Goal: Task Accomplishment & Management: Manage account settings

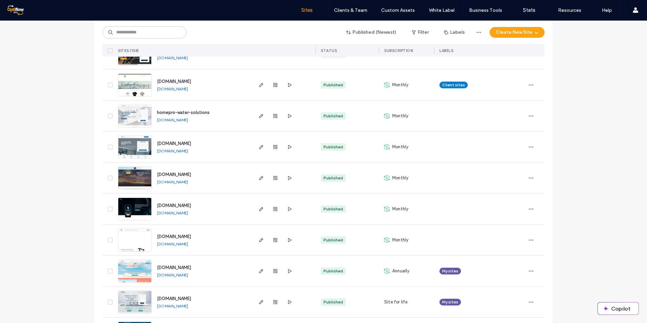
scroll to position [96, 0]
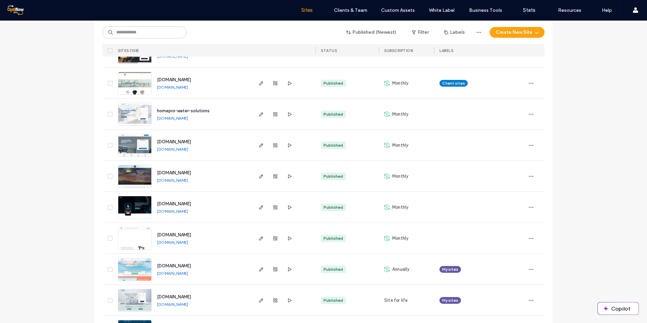
click at [188, 110] on span "homepro-water-solutions" at bounding box center [183, 110] width 53 height 5
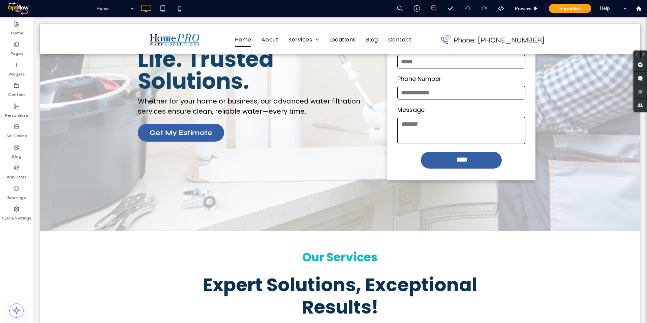
scroll to position [95, 0]
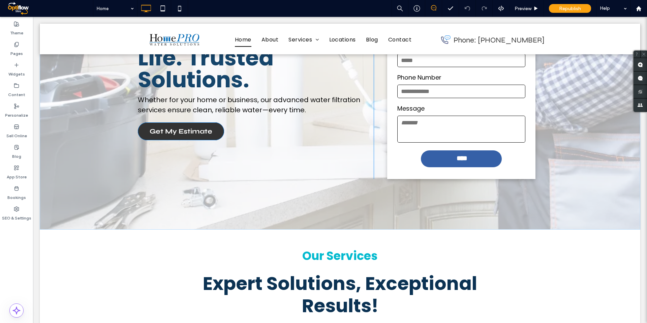
click at [199, 128] on span "Get My Estimate" at bounding box center [181, 131] width 63 height 15
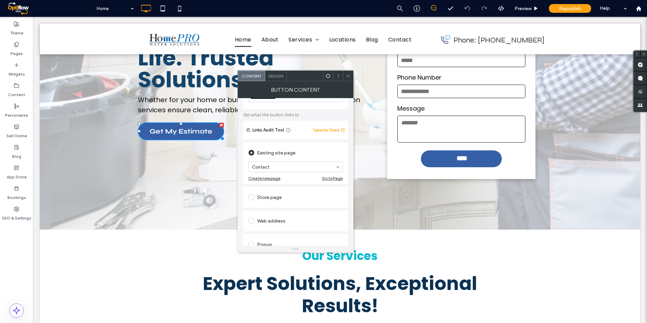
scroll to position [69, 0]
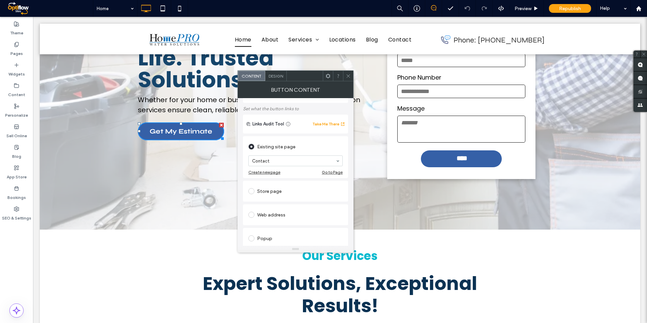
click at [347, 76] on icon at bounding box center [348, 76] width 5 height 5
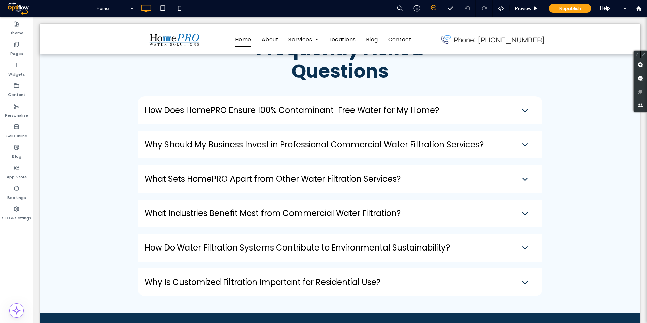
scroll to position [1923, 0]
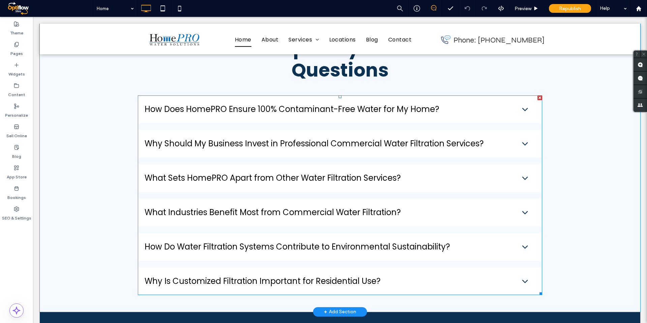
click at [471, 100] on span at bounding box center [340, 195] width 405 height 200
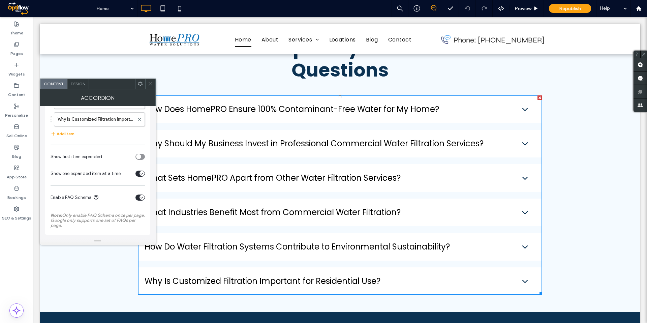
scroll to position [158, 0]
click at [150, 88] on span at bounding box center [150, 84] width 5 height 10
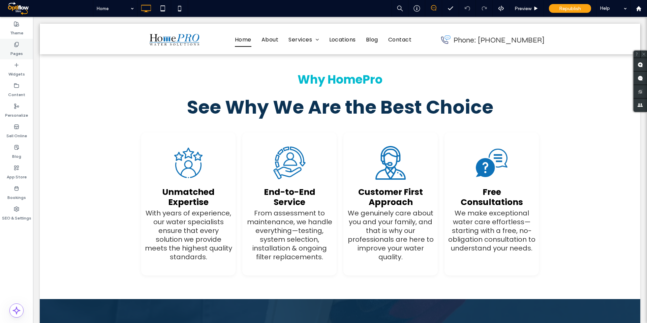
scroll to position [1224, 0]
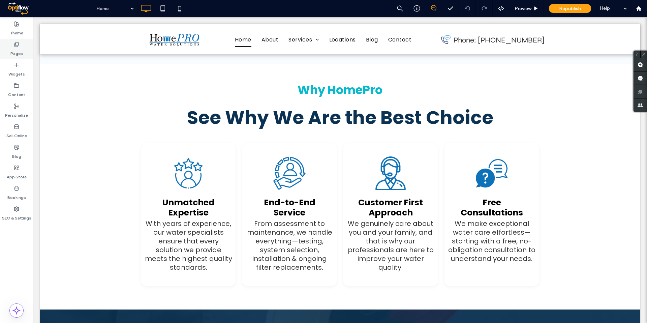
click at [20, 48] on label "Pages" at bounding box center [16, 51] width 12 height 9
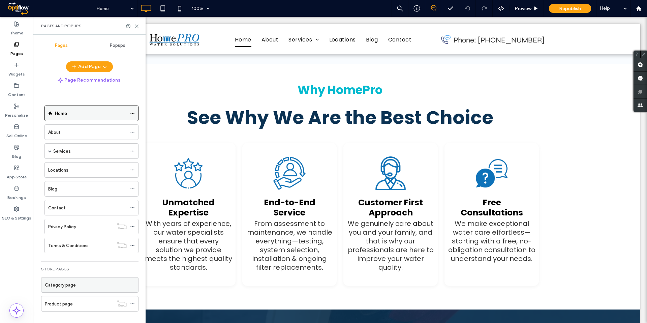
click at [132, 113] on icon at bounding box center [132, 113] width 5 height 5
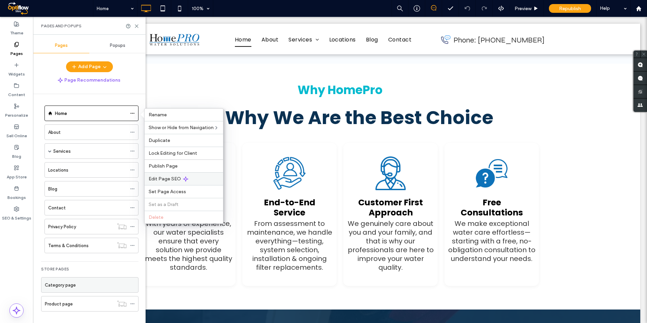
click at [182, 177] on div "Edit Page SEO" at bounding box center [184, 178] width 79 height 13
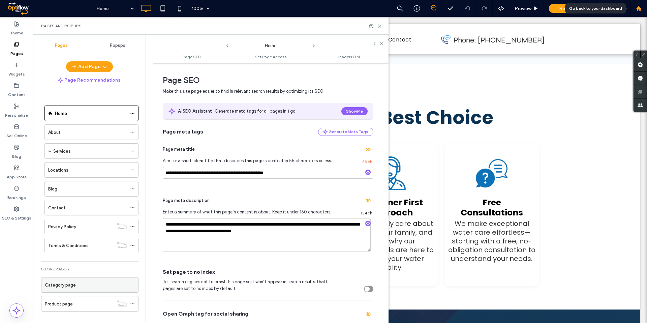
click at [637, 9] on use at bounding box center [638, 8] width 5 height 5
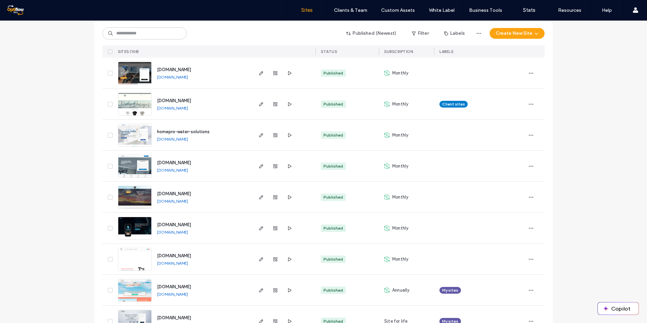
scroll to position [78, 0]
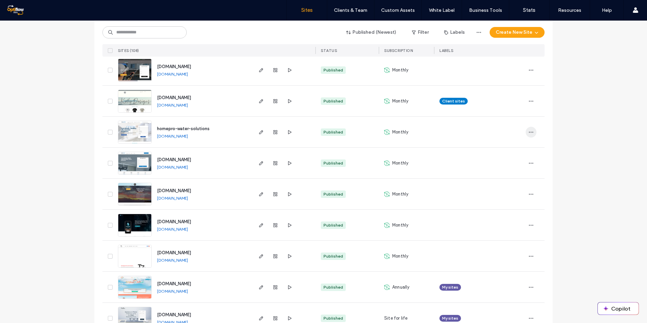
click at [529, 131] on icon "button" at bounding box center [531, 131] width 5 height 5
click at [191, 126] on span "homepro-water-solutions" at bounding box center [183, 128] width 53 height 5
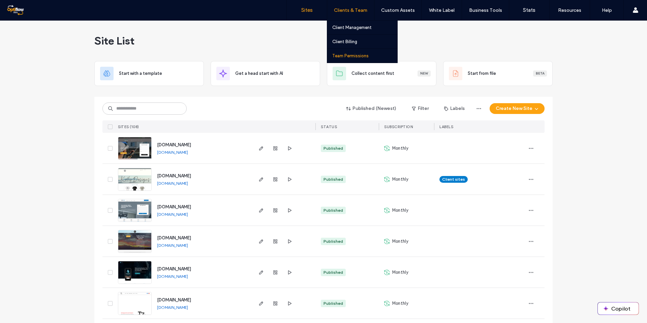
click at [354, 57] on label "Team Permissions" at bounding box center [350, 55] width 36 height 5
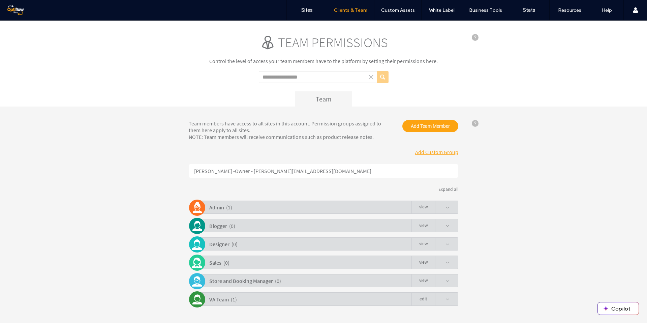
scroll to position [15, 0]
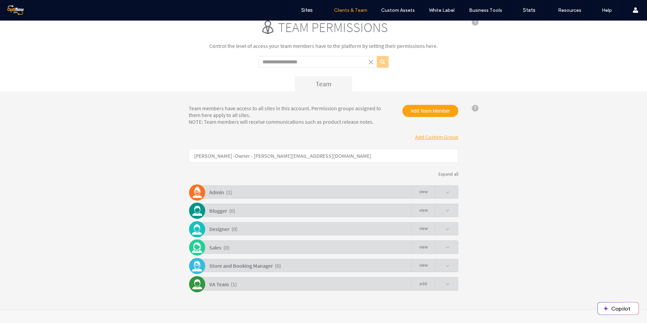
click at [420, 281] on link "Edit" at bounding box center [424, 284] width 24 height 13
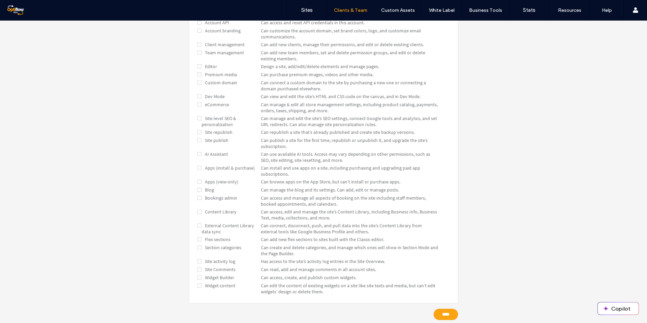
scroll to position [230, 0]
click at [0, 21] on span at bounding box center [0, 21] width 0 height 0
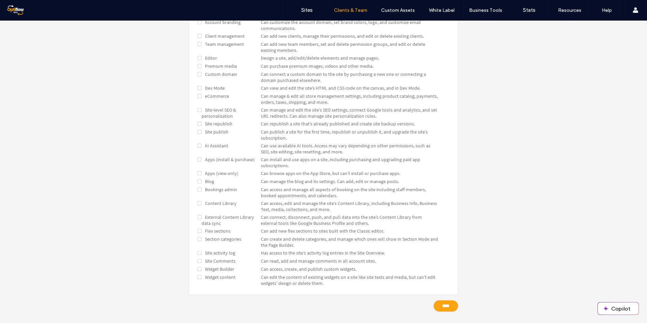
scroll to position [257, 0]
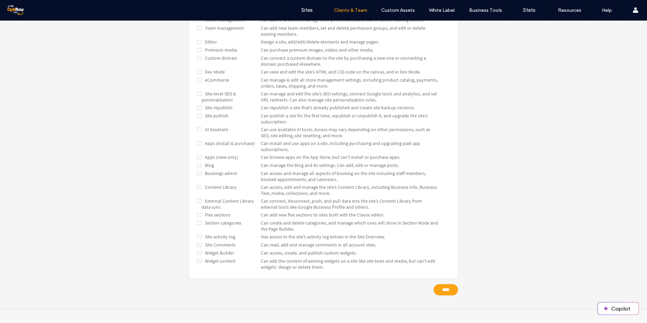
click at [198, 253] on span at bounding box center [200, 253] width 4 height 6
click at [219, 253] on span "Widget Builder" at bounding box center [218, 253] width 33 height 6
click at [449, 294] on input "****" at bounding box center [446, 290] width 25 height 12
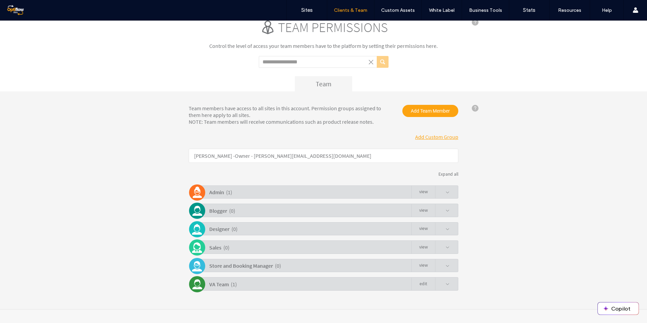
scroll to position [15, 0]
click at [309, 13] on label "Sites" at bounding box center [306, 10] width 11 height 6
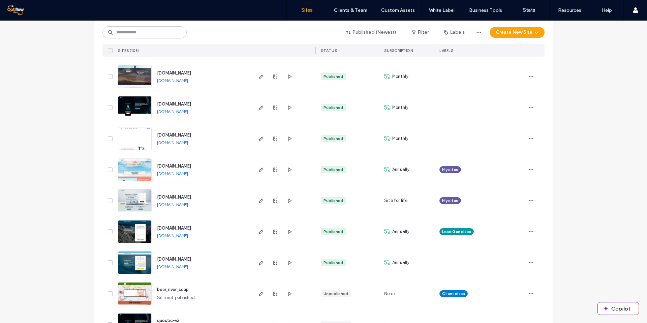
scroll to position [164, 0]
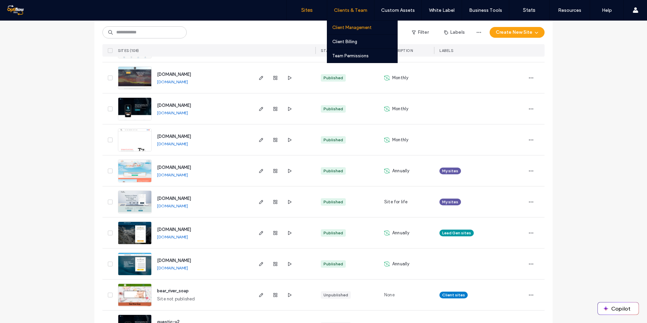
click at [353, 29] on label "Client Management" at bounding box center [351, 27] width 39 height 5
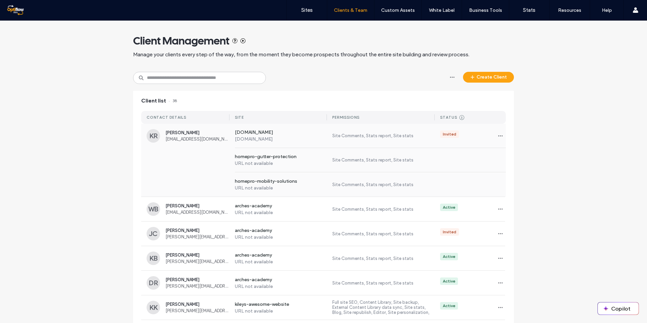
scroll to position [0, 0]
click at [216, 161] on div "homepro-gutter-protection URL not available Site Comments, Stats report, Site s…" at bounding box center [323, 160] width 365 height 24
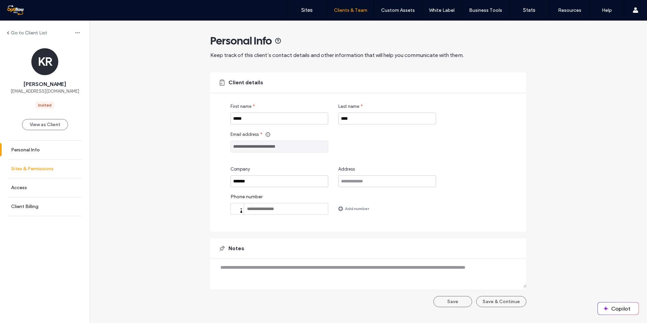
click at [38, 169] on label "Sites & Permissions" at bounding box center [32, 169] width 42 height 6
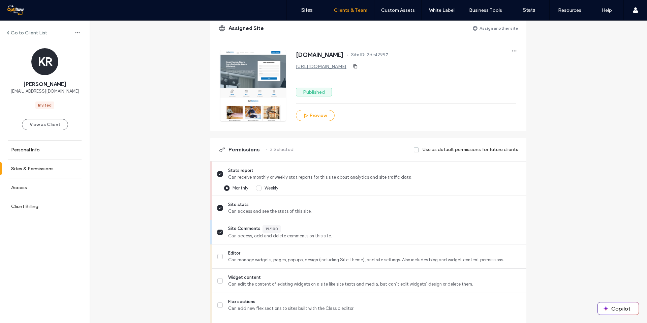
scroll to position [99, 0]
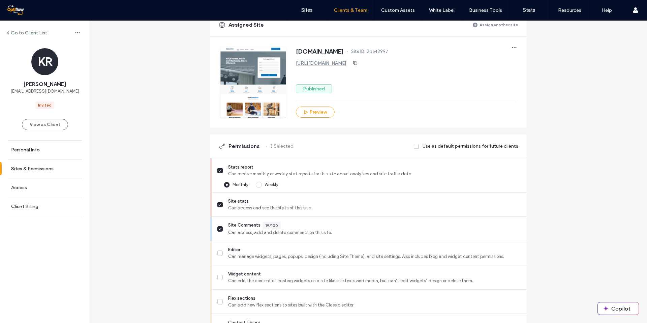
click at [416, 146] on span at bounding box center [416, 146] width 5 height 6
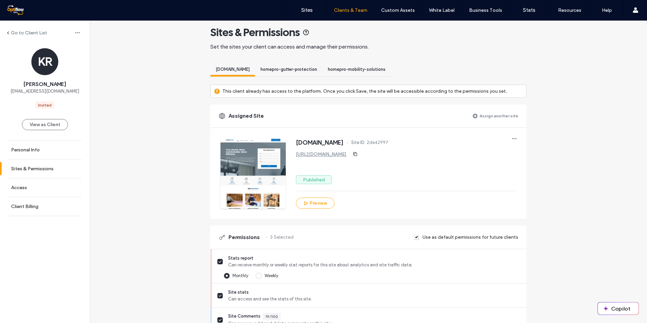
scroll to position [0, 0]
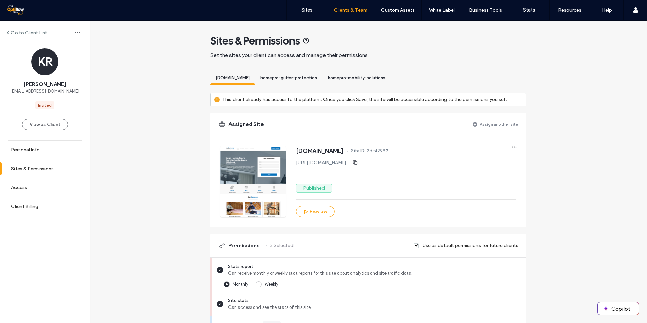
click at [481, 122] on label "Assign another site" at bounding box center [499, 124] width 39 height 12
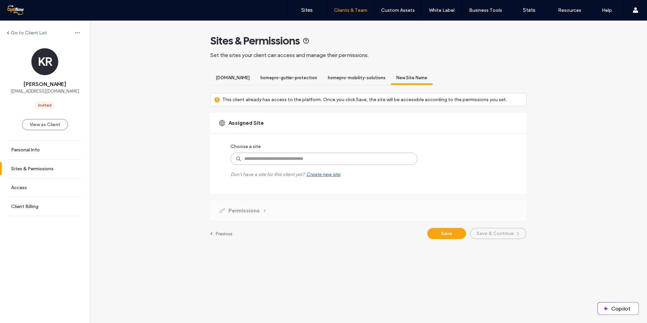
click at [323, 163] on input at bounding box center [324, 159] width 187 height 12
type input "*******"
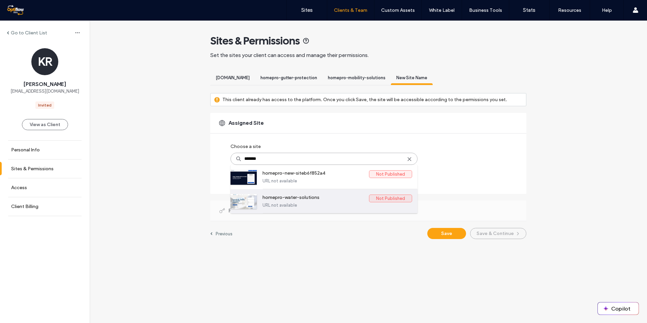
click at [342, 201] on label "homepro-water-solutions" at bounding box center [316, 199] width 107 height 8
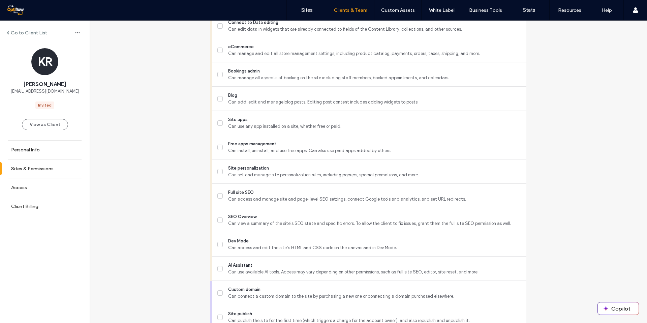
scroll to position [576, 0]
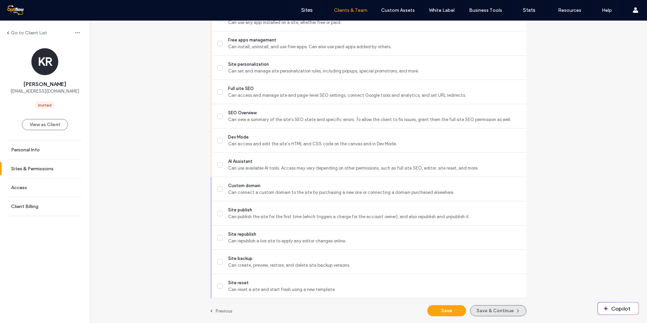
click at [495, 313] on button "Save & Continue" at bounding box center [498, 310] width 56 height 11
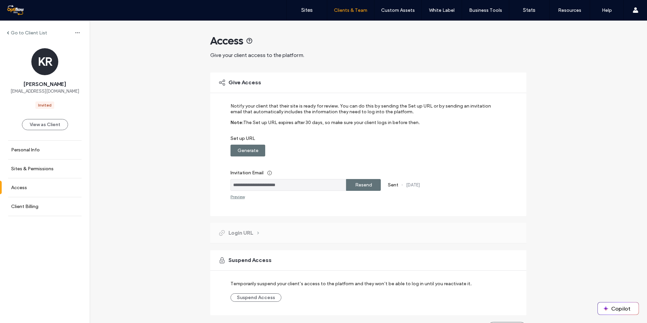
click at [359, 183] on label "Resend" at bounding box center [363, 185] width 17 height 12
click at [251, 152] on label "Generate" at bounding box center [248, 150] width 21 height 12
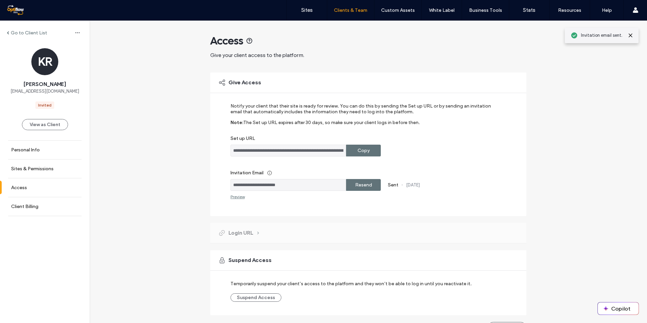
click at [361, 150] on label "Copy" at bounding box center [364, 150] width 12 height 12
click at [307, 9] on label "Sites" at bounding box center [306, 10] width 11 height 6
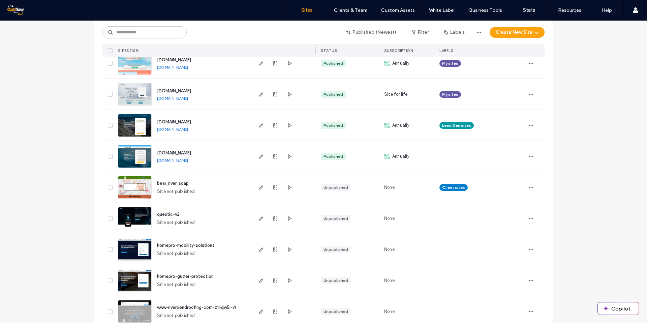
scroll to position [283, 0]
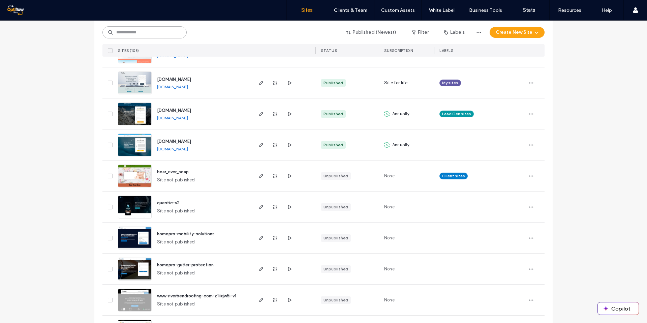
click at [154, 33] on input at bounding box center [145, 32] width 84 height 12
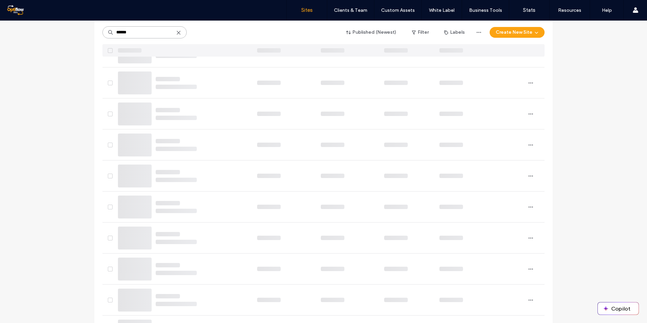
scroll to position [0, 0]
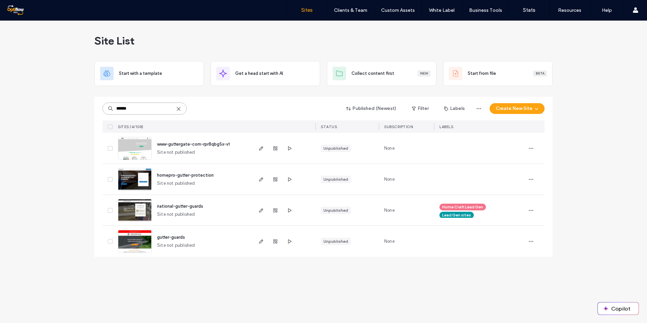
type input "******"
click at [194, 175] on span "homepro-gutter-protection" at bounding box center [185, 175] width 57 height 5
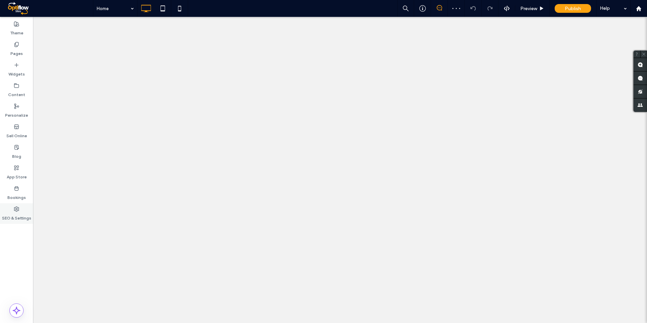
click at [17, 212] on label "SEO & Settings" at bounding box center [16, 216] width 29 height 9
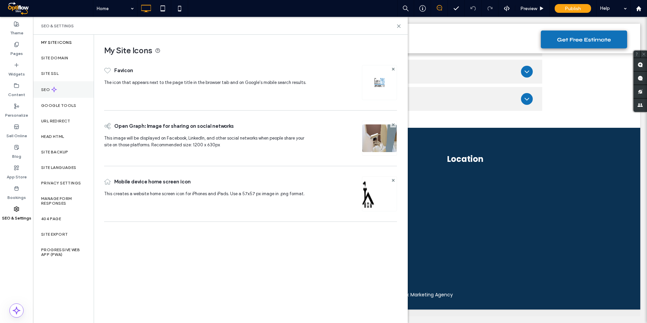
click at [46, 82] on div "SEO" at bounding box center [63, 89] width 61 height 17
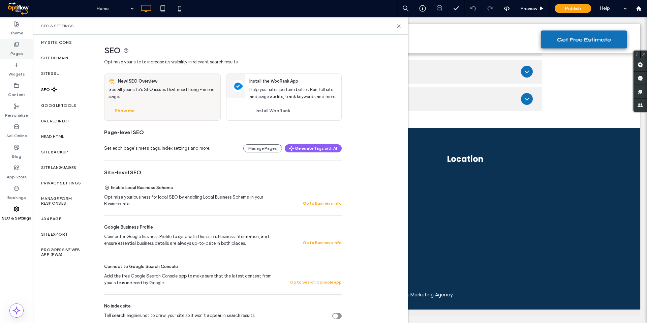
click at [20, 49] on label "Pages" at bounding box center [16, 51] width 12 height 9
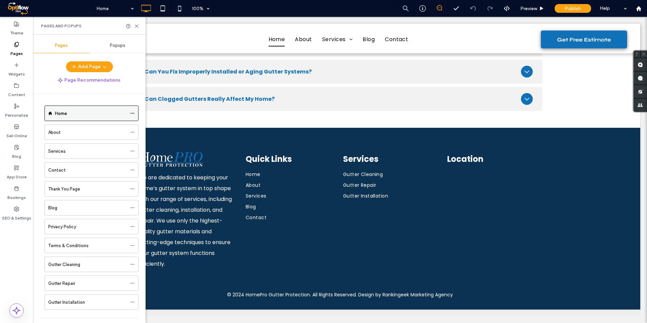
click at [133, 113] on icon at bounding box center [132, 113] width 5 height 5
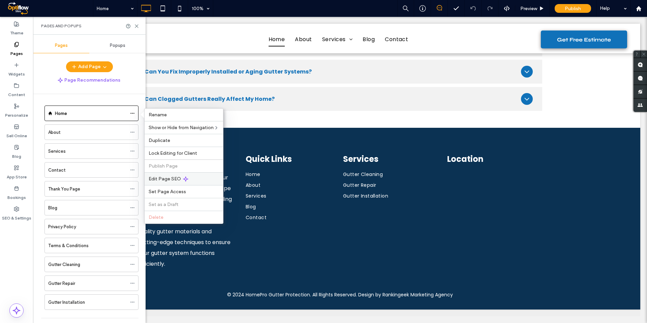
click at [174, 181] on span "Edit Page SEO" at bounding box center [165, 179] width 32 height 6
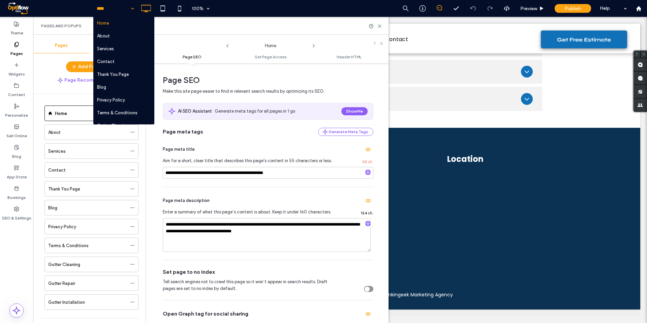
click at [13, 7] on span at bounding box center [49, 8] width 88 height 13
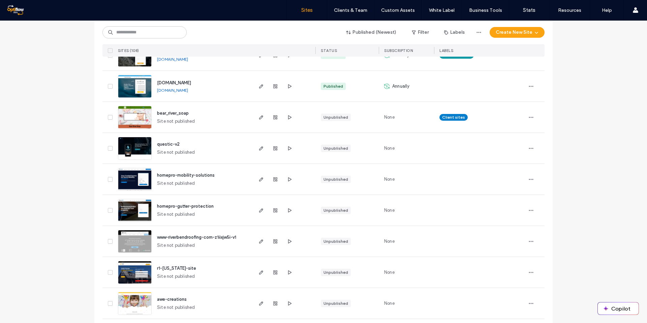
scroll to position [349, 0]
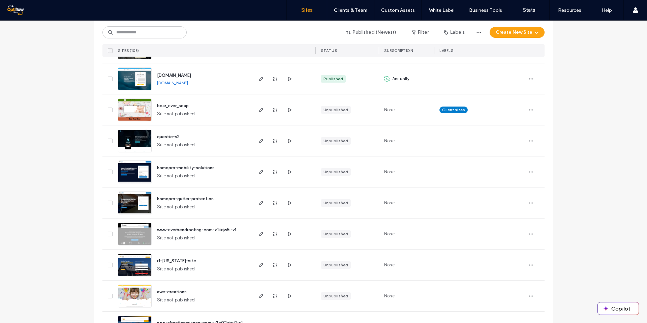
click at [195, 168] on span "homepro-mobility-solutions" at bounding box center [186, 167] width 58 height 5
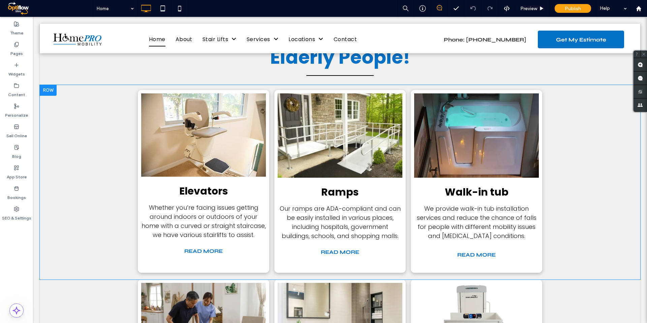
scroll to position [703, 0]
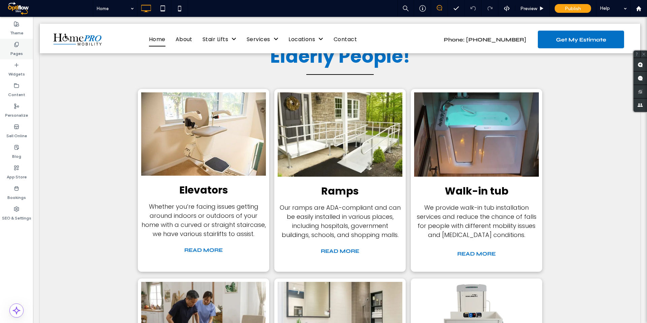
click at [19, 49] on label "Pages" at bounding box center [16, 51] width 12 height 9
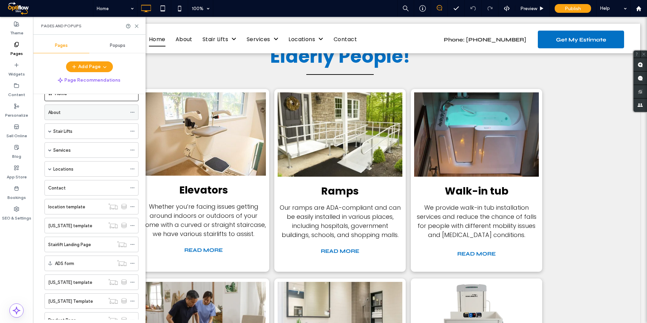
scroll to position [19, 0]
click at [49, 169] on span at bounding box center [49, 169] width 3 height 3
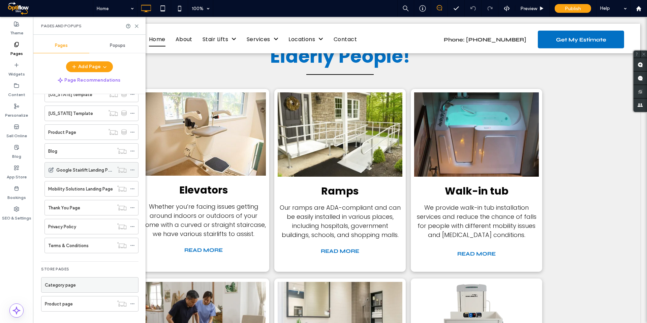
scroll to position [512, 0]
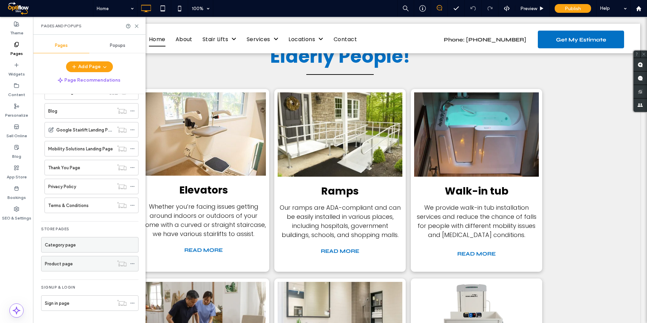
click at [82, 265] on div "Product page" at bounding box center [79, 263] width 69 height 7
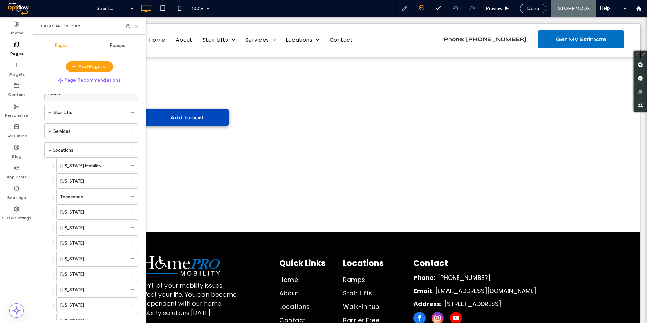
scroll to position [28, 0]
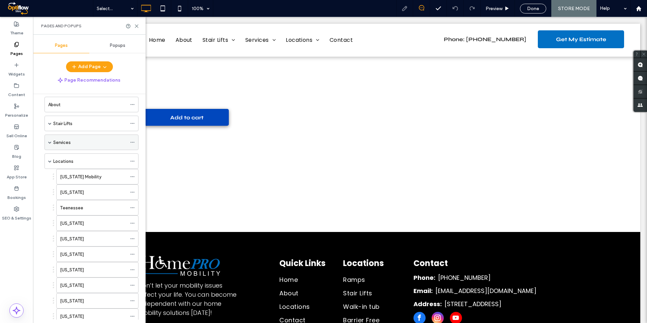
click at [49, 142] on span at bounding box center [49, 142] width 3 height 3
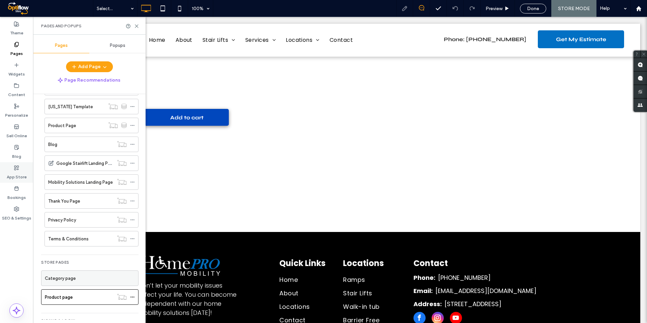
scroll to position [605, 0]
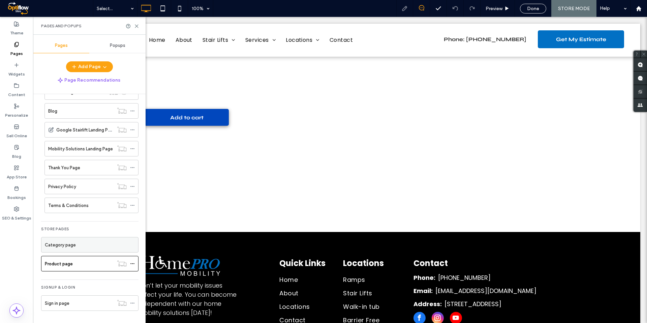
click at [70, 245] on label "Category page" at bounding box center [60, 245] width 31 height 12
click at [77, 243] on div "Category page" at bounding box center [90, 244] width 90 height 7
click at [78, 256] on div "Product page" at bounding box center [89, 264] width 97 height 16
click at [82, 243] on div "Category page" at bounding box center [90, 244] width 90 height 7
click at [69, 227] on div "Store Pages" at bounding box center [89, 230] width 97 height 8
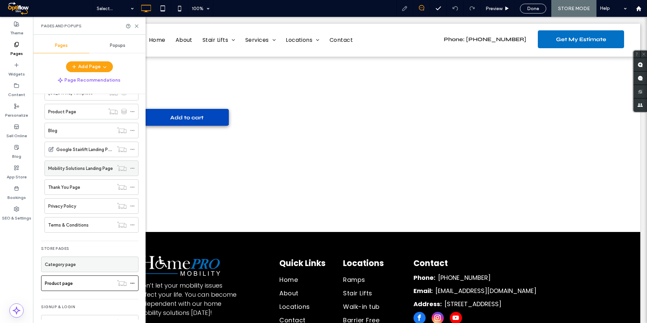
scroll to position [583, 0]
click at [77, 158] on div "Google Stairlift Landing Page" at bounding box center [84, 151] width 57 height 15
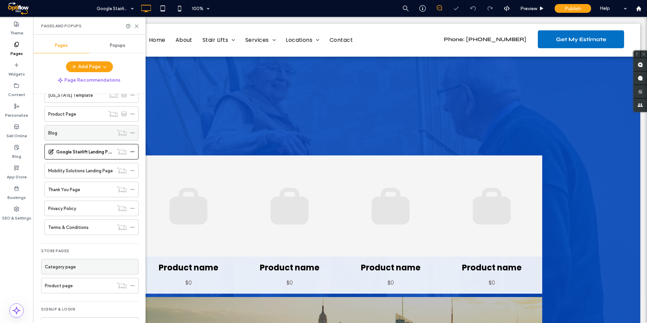
click at [90, 137] on div "Blog" at bounding box center [80, 132] width 65 height 15
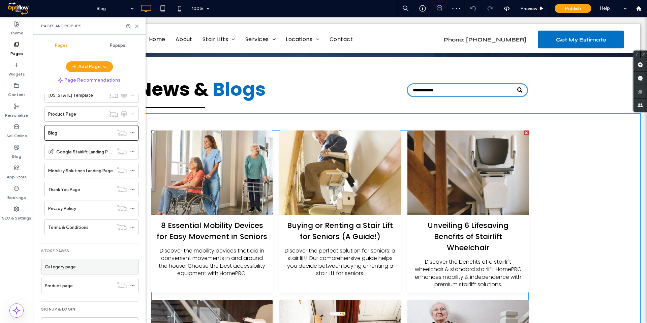
scroll to position [136, 0]
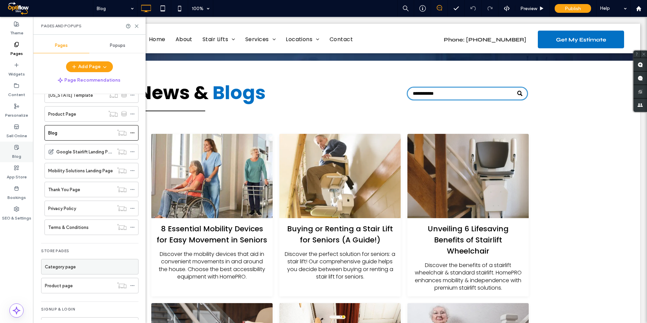
click at [18, 154] on label "Blog" at bounding box center [16, 154] width 9 height 9
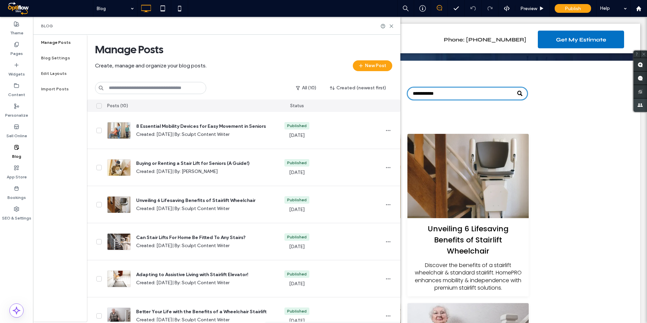
scroll to position [142, 0]
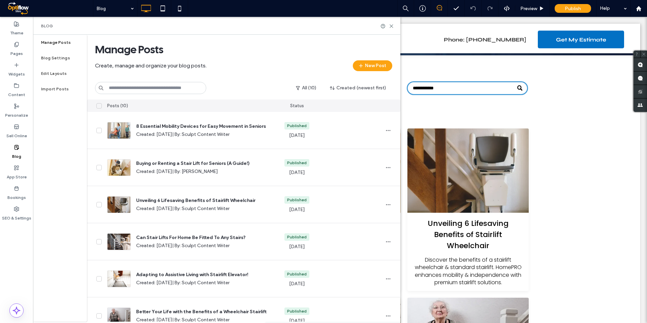
click at [16, 7] on span at bounding box center [49, 8] width 88 height 13
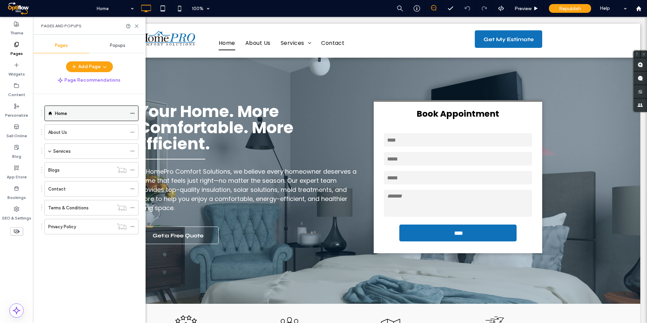
click at [134, 113] on use at bounding box center [132, 113] width 4 height 1
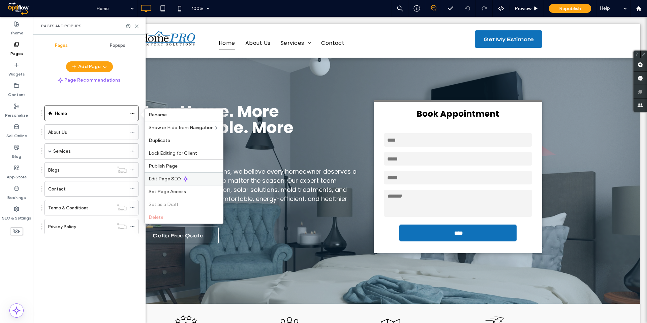
click at [194, 177] on div "Edit Page SEO" at bounding box center [184, 178] width 79 height 13
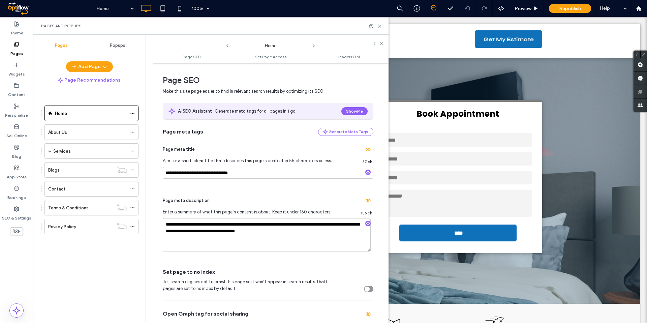
drag, startPoint x: 310, startPoint y: 43, endPoint x: 313, endPoint y: 44, distance: 3.4
click at [311, 43] on div "Home" at bounding box center [270, 44] width 81 height 10
click at [316, 44] on icon at bounding box center [313, 45] width 5 height 5
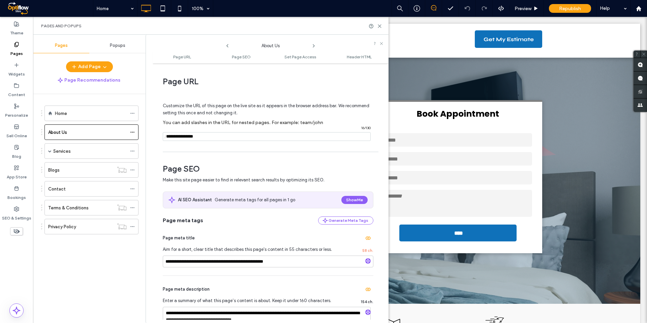
click at [314, 46] on icon at bounding box center [313, 45] width 5 height 5
click at [229, 45] on icon at bounding box center [227, 45] width 5 height 5
